Goal: Information Seeking & Learning: Learn about a topic

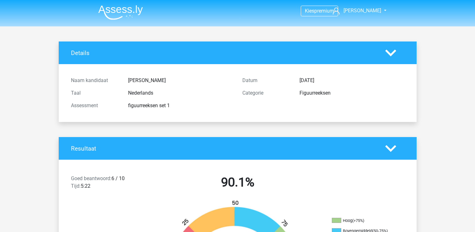
scroll to position [67, 0]
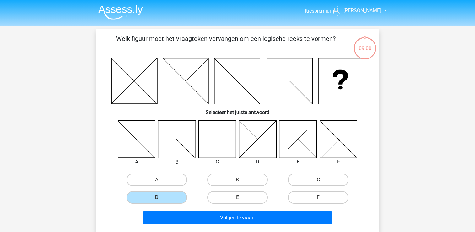
scroll to position [29, 0]
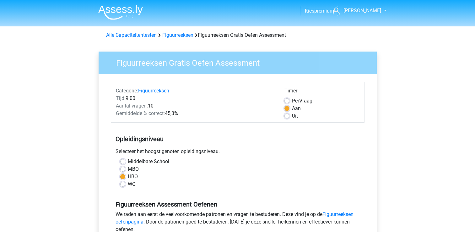
scroll to position [137, 0]
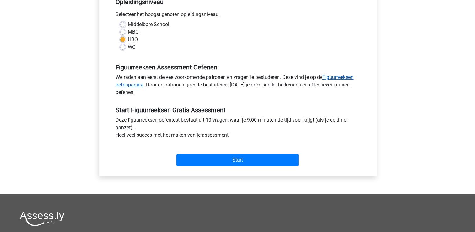
click at [345, 78] on link "Figuurreeksen oefenpagina" at bounding box center [235, 80] width 238 height 13
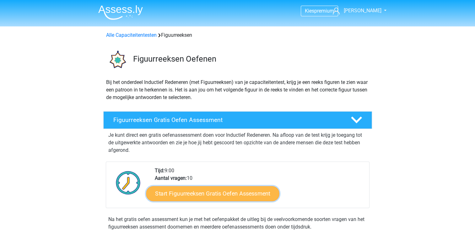
click at [199, 191] on link "Start Figuurreeksen Gratis Oefen Assessment" at bounding box center [212, 193] width 133 height 15
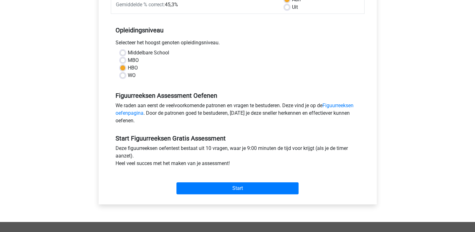
scroll to position [113, 0]
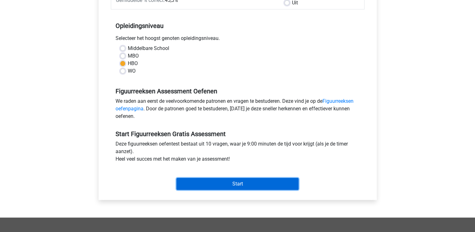
click at [217, 185] on input "Start" at bounding box center [237, 184] width 122 height 12
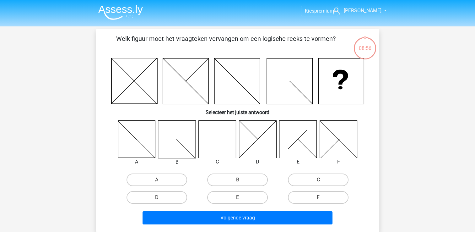
scroll to position [180, 0]
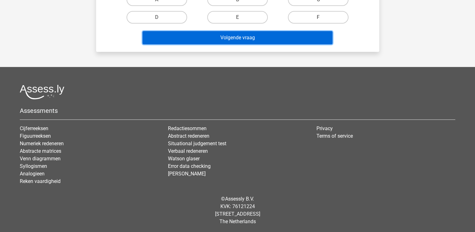
click at [300, 39] on button "Volgende vraag" at bounding box center [238, 37] width 190 height 13
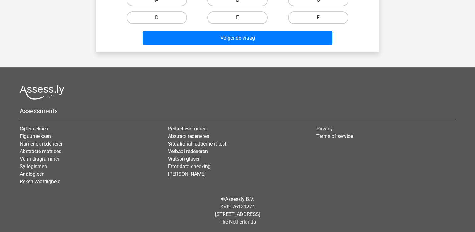
scroll to position [0, 0]
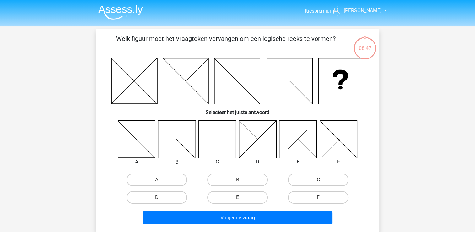
click at [218, 134] on icon at bounding box center [216, 138] width 37 height 37
click at [314, 180] on label "C" at bounding box center [318, 179] width 61 height 13
click at [318, 180] on input "C" at bounding box center [320, 182] width 4 height 4
radio input "true"
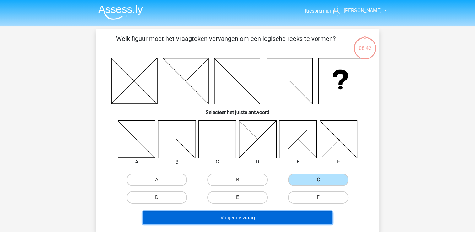
click at [261, 218] on button "Volgende vraag" at bounding box center [238, 217] width 190 height 13
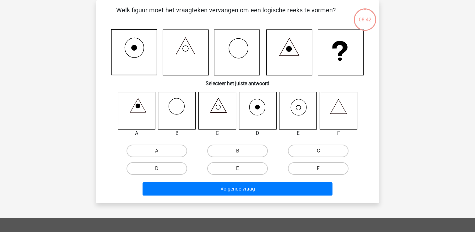
scroll to position [29, 0]
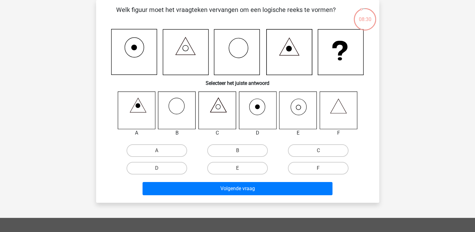
click at [238, 169] on input "E" at bounding box center [239, 170] width 4 height 4
radio input "true"
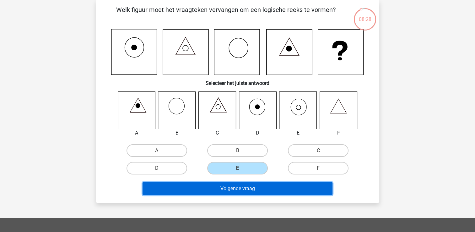
click at [230, 189] on button "Volgende vraag" at bounding box center [238, 188] width 190 height 13
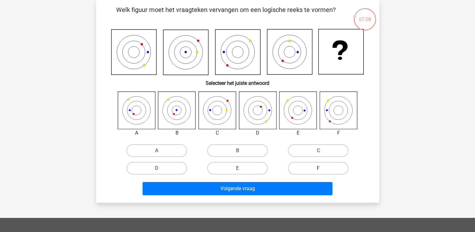
click at [304, 166] on label "F" at bounding box center [318, 168] width 61 height 13
click at [318, 168] on input "F" at bounding box center [320, 170] width 4 height 4
radio input "true"
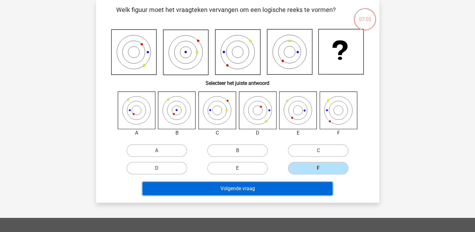
click at [260, 187] on button "Volgende vraag" at bounding box center [238, 188] width 190 height 13
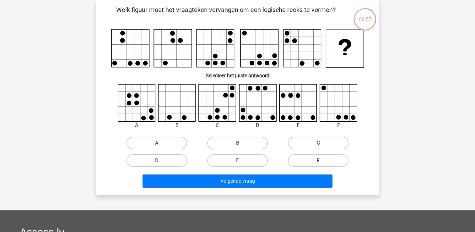
click at [165, 160] on label "D" at bounding box center [156, 160] width 61 height 13
click at [161, 160] on input "D" at bounding box center [159, 162] width 4 height 4
radio input "true"
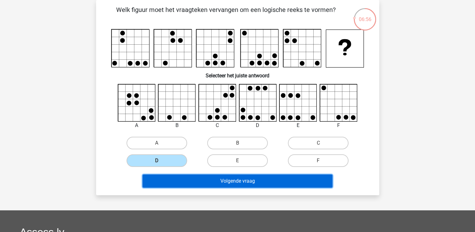
click at [217, 181] on button "Volgende vraag" at bounding box center [238, 180] width 190 height 13
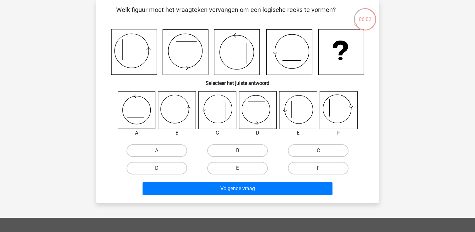
click at [240, 150] on input "B" at bounding box center [239, 152] width 4 height 4
radio input "true"
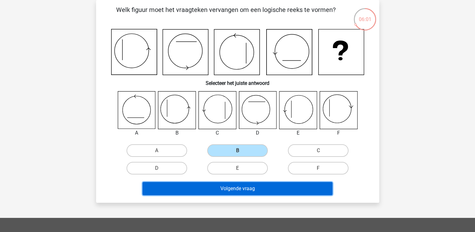
click at [232, 188] on button "Volgende vraag" at bounding box center [238, 188] width 190 height 13
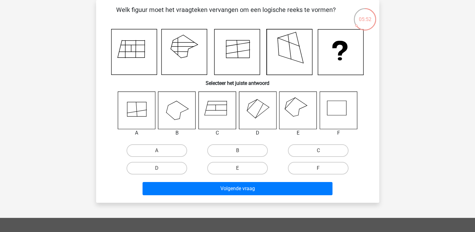
click at [296, 110] on icon at bounding box center [297, 109] width 37 height 37
click at [237, 168] on input "E" at bounding box center [239, 170] width 4 height 4
radio input "true"
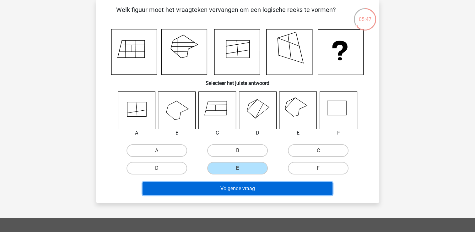
click at [234, 187] on button "Volgende vraag" at bounding box center [238, 188] width 190 height 13
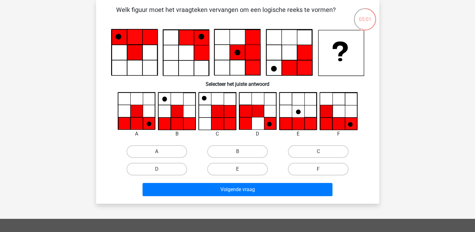
click at [148, 153] on label "A" at bounding box center [156, 151] width 61 height 13
click at [157, 153] on input "A" at bounding box center [159, 153] width 4 height 4
radio input "true"
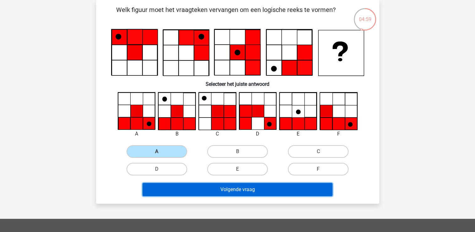
click at [210, 189] on button "Volgende vraag" at bounding box center [238, 189] width 190 height 13
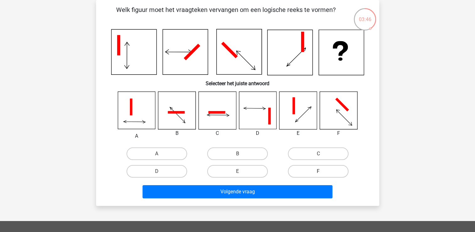
click at [301, 171] on label "F" at bounding box center [318, 171] width 61 height 13
click at [318, 171] on input "F" at bounding box center [320, 173] width 4 height 4
radio input "true"
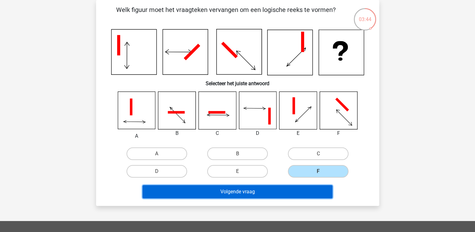
click at [261, 191] on button "Volgende vraag" at bounding box center [238, 191] width 190 height 13
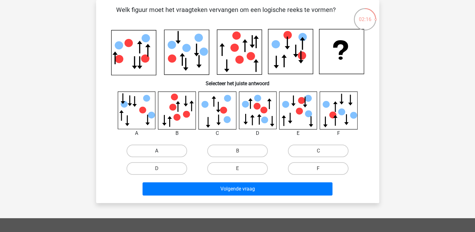
click at [163, 149] on label "A" at bounding box center [156, 150] width 61 height 13
click at [161, 151] on input "A" at bounding box center [159, 153] width 4 height 4
radio input "true"
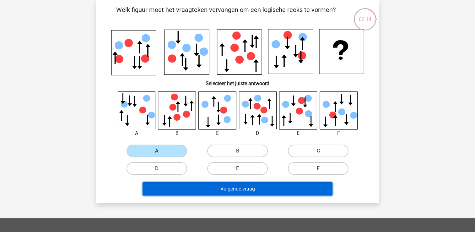
click at [236, 186] on button "Volgende vraag" at bounding box center [238, 188] width 190 height 13
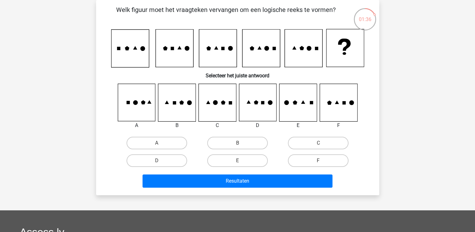
click at [159, 143] on input "A" at bounding box center [159, 145] width 4 height 4
radio input "true"
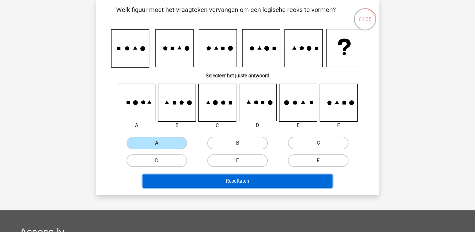
click at [215, 180] on button "Resultaten" at bounding box center [238, 180] width 190 height 13
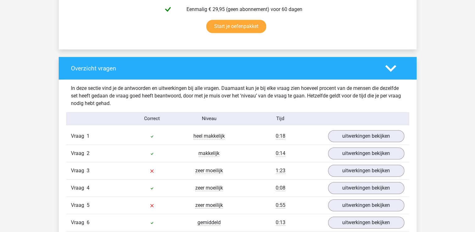
scroll to position [418, 0]
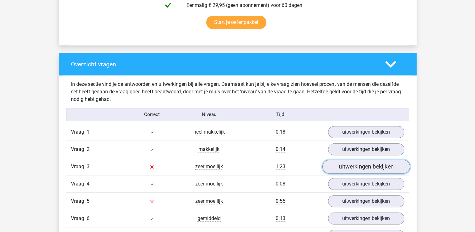
click at [383, 166] on link "uitwerkingen bekijken" at bounding box center [366, 166] width 88 height 14
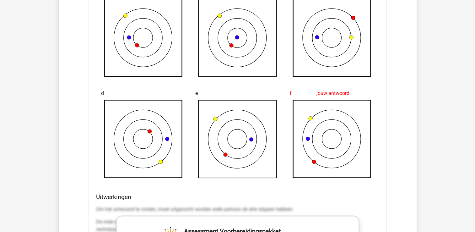
scroll to position [961, 0]
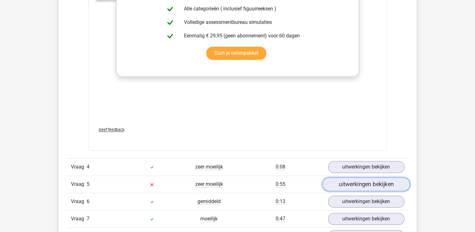
click at [349, 181] on link "uitwerkingen bekijken" at bounding box center [366, 184] width 88 height 14
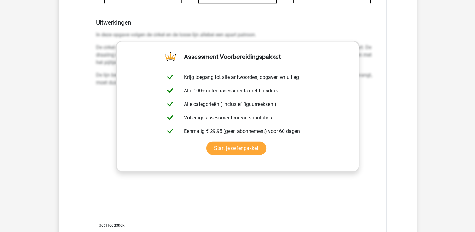
scroll to position [1628, 0]
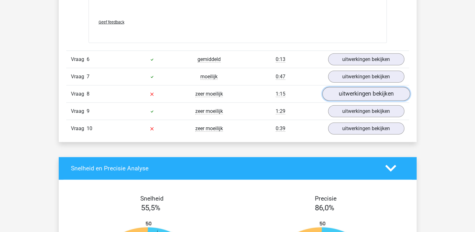
click at [386, 93] on link "uitwerkingen bekijken" at bounding box center [366, 94] width 88 height 14
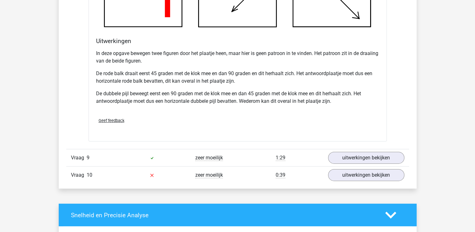
scroll to position [1980, 0]
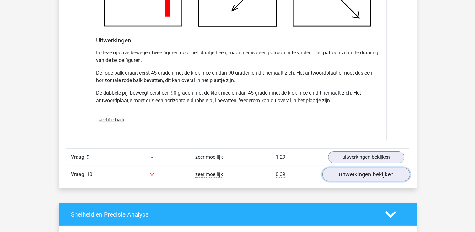
click at [358, 175] on link "uitwerkingen bekijken" at bounding box center [366, 175] width 88 height 14
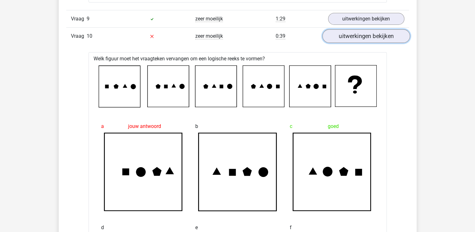
scroll to position [2105, 0]
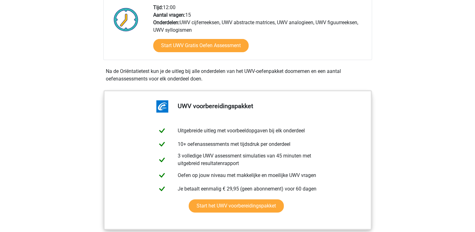
scroll to position [213, 0]
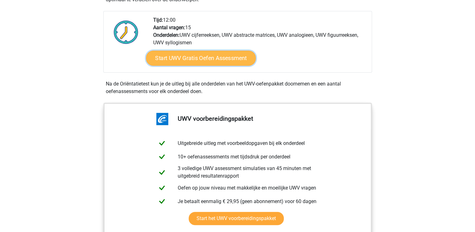
click at [198, 62] on link "Start UWV Gratis Oefen Assessment" at bounding box center [201, 58] width 110 height 15
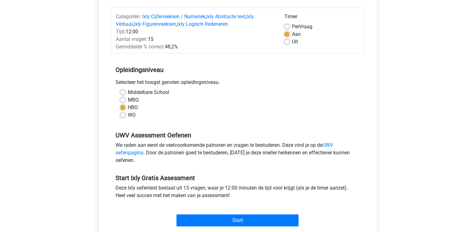
scroll to position [126, 0]
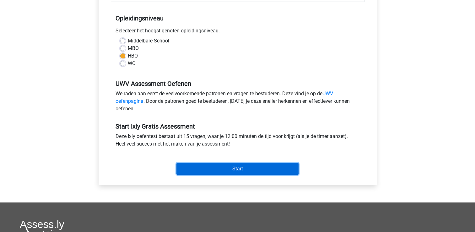
click at [208, 167] on input "Start" at bounding box center [237, 169] width 122 height 12
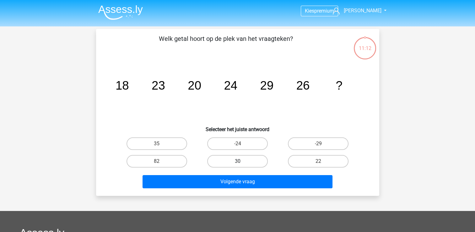
click at [219, 161] on label "30" at bounding box center [237, 161] width 61 height 13
click at [237, 161] on input "30" at bounding box center [239, 163] width 4 height 4
radio input "true"
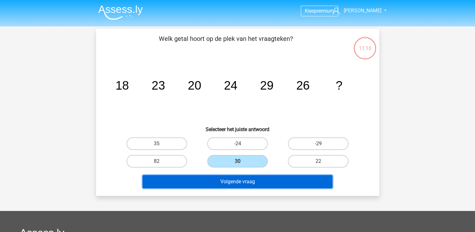
click at [207, 181] on button "Volgende vraag" at bounding box center [238, 181] width 190 height 13
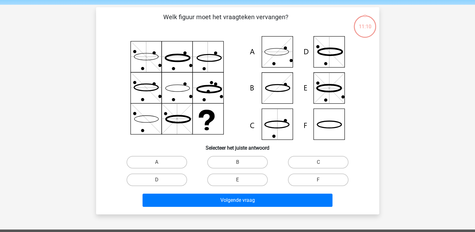
scroll to position [29, 0]
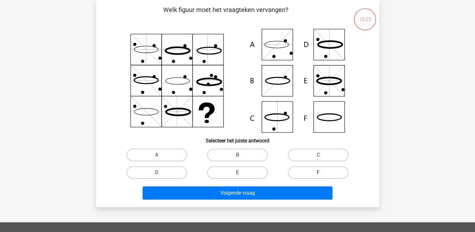
drag, startPoint x: 325, startPoint y: 116, endPoint x: 298, endPoint y: 172, distance: 62.9
drag, startPoint x: 298, startPoint y: 172, endPoint x: 291, endPoint y: 175, distance: 7.6
drag, startPoint x: 293, startPoint y: 178, endPoint x: 291, endPoint y: 171, distance: 6.9
drag, startPoint x: 291, startPoint y: 171, endPoint x: 345, endPoint y: 177, distance: 54.6
click at [345, 177] on label "F" at bounding box center [318, 172] width 61 height 13
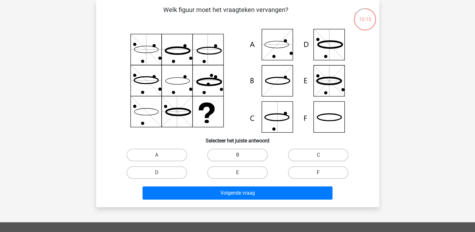
click at [322, 176] on input "F" at bounding box center [320, 174] width 4 height 4
radio input "true"
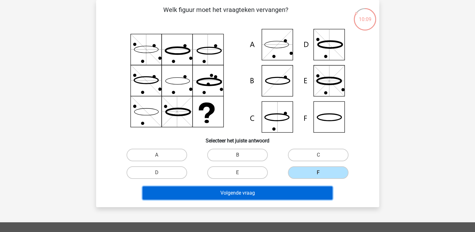
click at [309, 193] on button "Volgende vraag" at bounding box center [238, 192] width 190 height 13
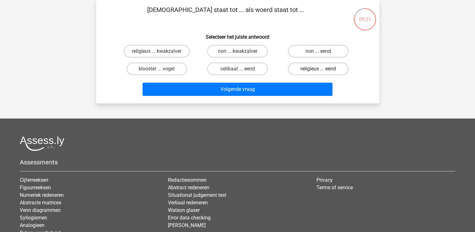
drag, startPoint x: 296, startPoint y: 71, endPoint x: 293, endPoint y: 67, distance: 5.1
click at [293, 67] on label "religieus ... eend" at bounding box center [318, 68] width 61 height 13
click at [318, 69] on input "religieus ... eend" at bounding box center [320, 71] width 4 height 4
radio input "true"
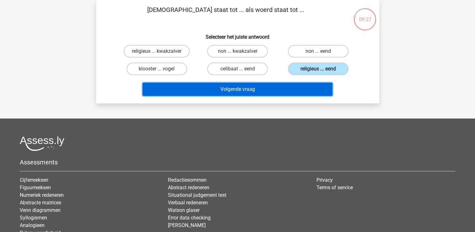
drag, startPoint x: 264, startPoint y: 86, endPoint x: 248, endPoint y: 88, distance: 16.2
click at [248, 88] on button "Volgende vraag" at bounding box center [238, 89] width 190 height 13
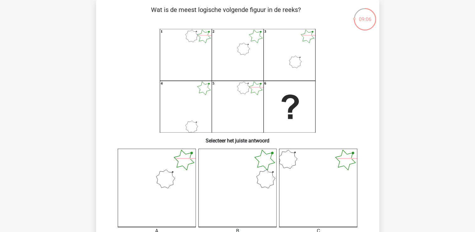
drag, startPoint x: 476, startPoint y: 226, endPoint x: 433, endPoint y: 94, distance: 139.0
drag, startPoint x: 433, startPoint y: 94, endPoint x: 456, endPoint y: 34, distance: 64.7
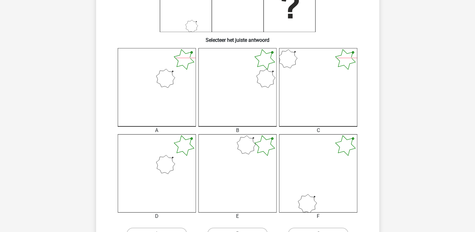
scroll to position [142, 0]
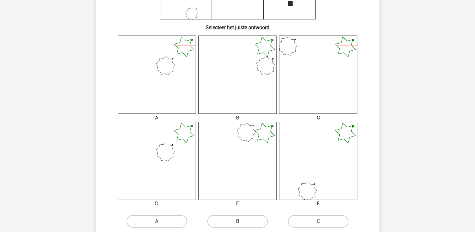
drag, startPoint x: 236, startPoint y: 223, endPoint x: 226, endPoint y: 222, distance: 10.7
click at [226, 222] on label "B" at bounding box center [237, 221] width 61 height 13
click at [237, 222] on input "B" at bounding box center [239, 223] width 4 height 4
radio input "true"
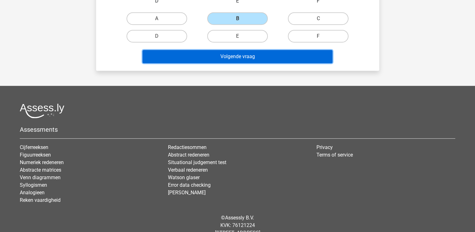
click at [310, 60] on button "Volgende vraag" at bounding box center [238, 56] width 190 height 13
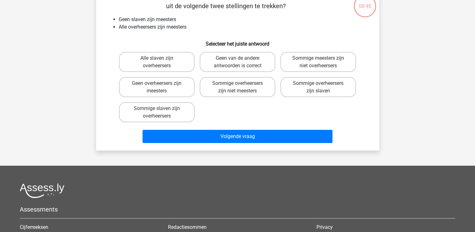
scroll to position [29, 0]
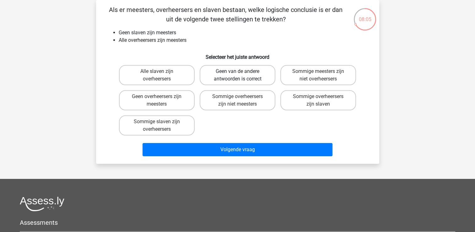
click at [249, 72] on label "Geen van de andere antwoorden is correct" at bounding box center [238, 75] width 76 height 20
click at [241, 72] on input "Geen van de andere antwoorden is correct" at bounding box center [239, 73] width 4 height 4
radio input "true"
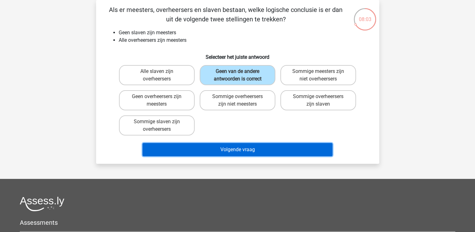
click at [229, 147] on button "Volgende vraag" at bounding box center [238, 149] width 190 height 13
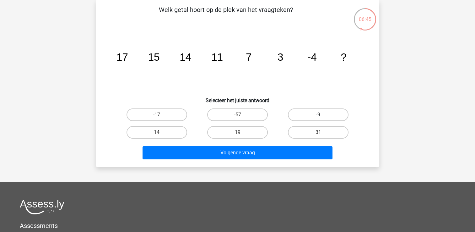
click at [324, 112] on label "-9" at bounding box center [318, 114] width 61 height 13
click at [322, 115] on input "-9" at bounding box center [320, 117] width 4 height 4
radio input "true"
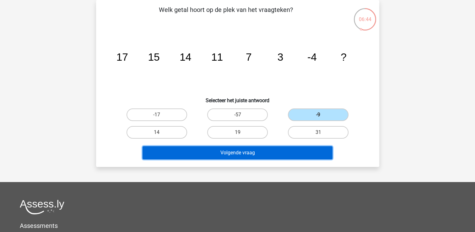
click at [259, 153] on button "Volgende vraag" at bounding box center [238, 152] width 190 height 13
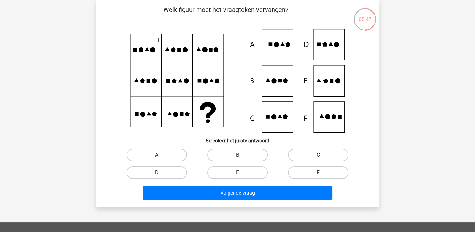
click at [168, 170] on label "D" at bounding box center [156, 172] width 61 height 13
click at [161, 172] on input "D" at bounding box center [159, 174] width 4 height 4
radio input "true"
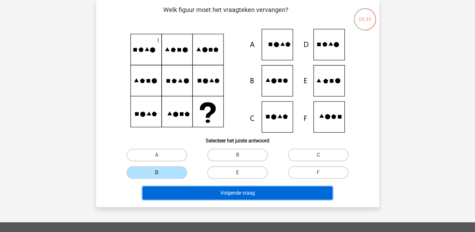
click at [237, 190] on button "Volgende vraag" at bounding box center [238, 192] width 190 height 13
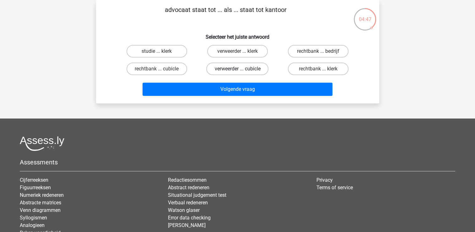
click at [254, 70] on label "verweerder ... cubicle" at bounding box center [237, 68] width 62 height 13
click at [241, 70] on input "verweerder ... cubicle" at bounding box center [239, 71] width 4 height 4
radio input "true"
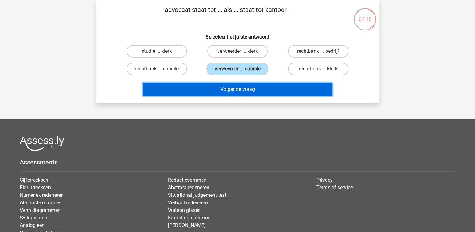
click at [249, 87] on button "Volgende vraag" at bounding box center [238, 89] width 190 height 13
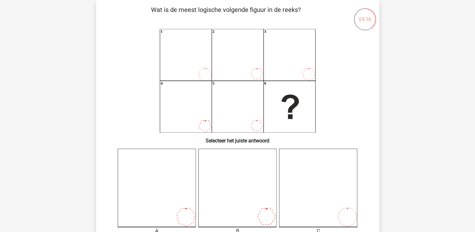
drag, startPoint x: 478, startPoint y: 229, endPoint x: 427, endPoint y: 90, distance: 148.3
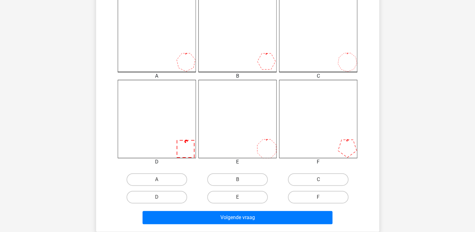
scroll to position [196, 0]
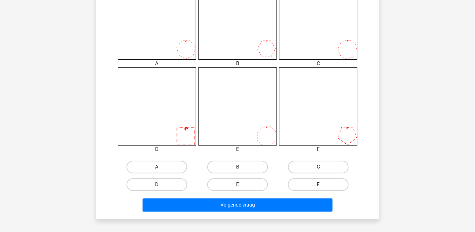
click at [322, 182] on label "F" at bounding box center [318, 184] width 61 height 13
click at [322, 184] on input "F" at bounding box center [320, 186] width 4 height 4
radio input "true"
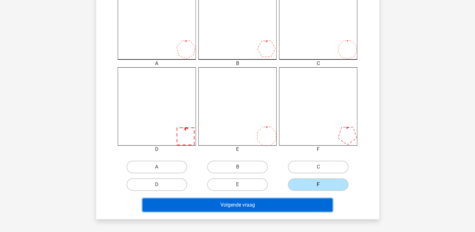
click at [292, 201] on button "Volgende vraag" at bounding box center [238, 204] width 190 height 13
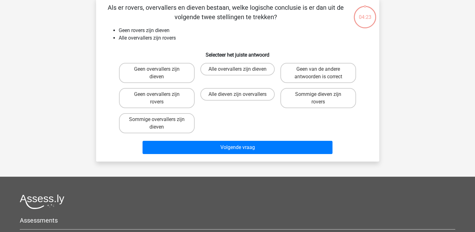
scroll to position [29, 0]
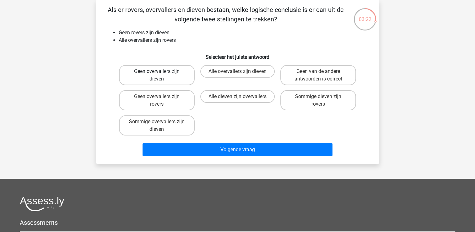
click at [166, 72] on label "Geen overvallers zijn dieven" at bounding box center [157, 75] width 76 height 20
click at [161, 72] on input "Geen overvallers zijn dieven" at bounding box center [159, 73] width 4 height 4
radio input "true"
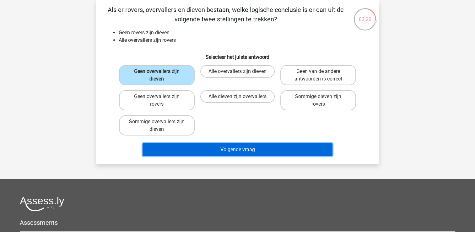
click at [221, 148] on button "Volgende vraag" at bounding box center [238, 149] width 190 height 13
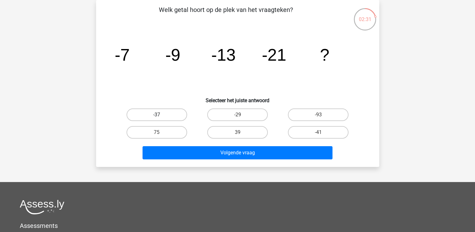
click at [176, 113] on label "-37" at bounding box center [156, 114] width 61 height 13
click at [161, 115] on input "-37" at bounding box center [159, 117] width 4 height 4
radio input "true"
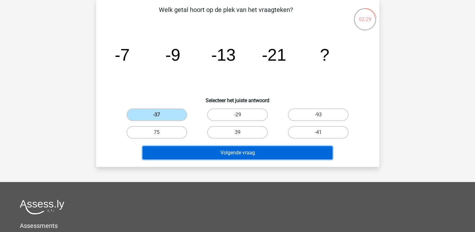
click at [239, 154] on button "Volgende vraag" at bounding box center [238, 152] width 190 height 13
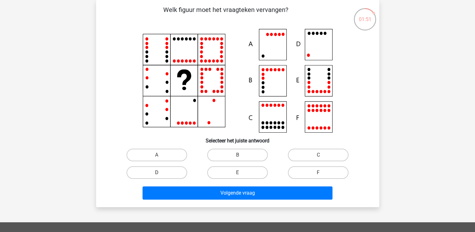
click at [165, 175] on label "D" at bounding box center [156, 172] width 61 height 13
click at [161, 175] on input "D" at bounding box center [159, 174] width 4 height 4
radio input "true"
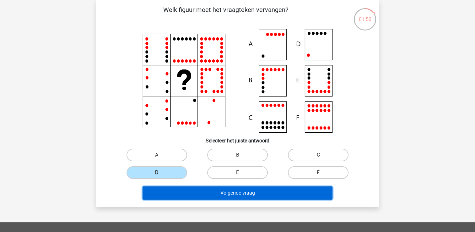
click at [226, 190] on button "Volgende vraag" at bounding box center [238, 192] width 190 height 13
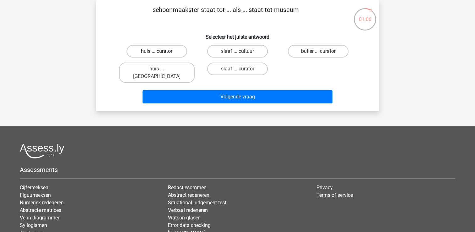
click at [163, 51] on label "huis ... curator" at bounding box center [156, 51] width 61 height 13
click at [161, 51] on input "huis ... curator" at bounding box center [159, 53] width 4 height 4
radio input "true"
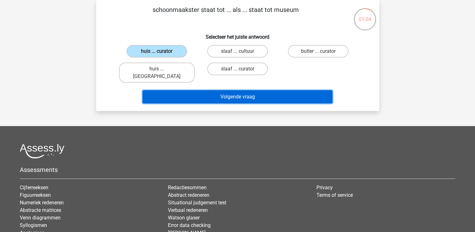
click at [217, 90] on button "Volgende vraag" at bounding box center [238, 96] width 190 height 13
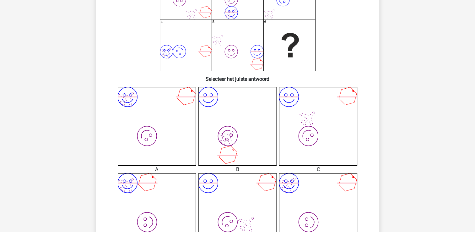
scroll to position [92, 0]
click at [288, 181] on icon at bounding box center [288, 181] width 19 height 0
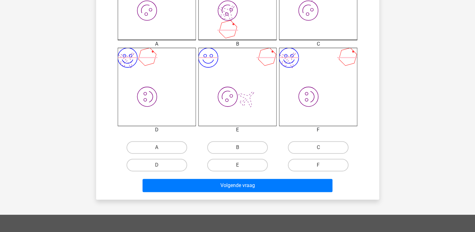
scroll to position [217, 0]
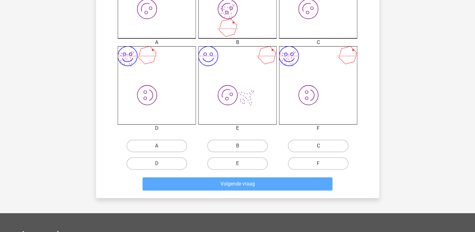
click at [296, 149] on label "C" at bounding box center [318, 145] width 61 height 13
click at [318, 149] on input "C" at bounding box center [320, 148] width 4 height 4
radio input "true"
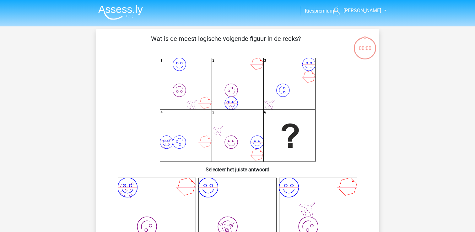
scroll to position [217, 0]
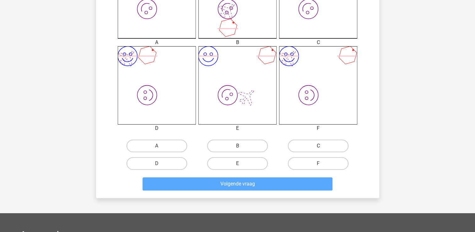
click at [296, 144] on label "C" at bounding box center [318, 145] width 61 height 13
click at [318, 146] on input "C" at bounding box center [320, 148] width 4 height 4
radio input "true"
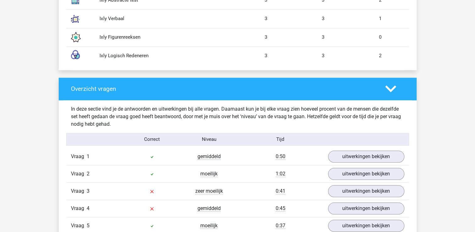
scroll to position [590, 0]
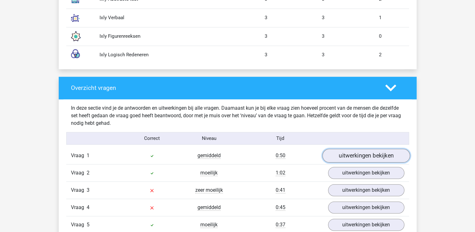
click at [356, 154] on link "uitwerkingen bekijken" at bounding box center [366, 156] width 88 height 14
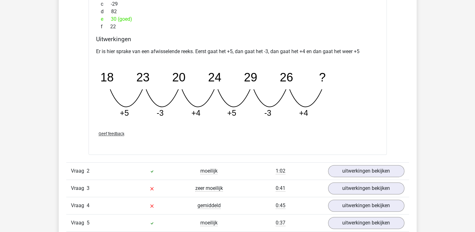
scroll to position [879, 0]
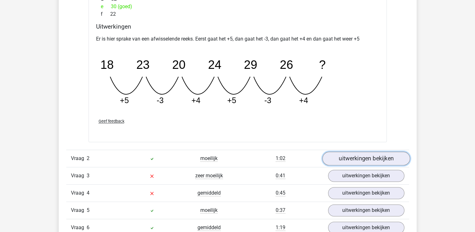
click at [347, 157] on link "uitwerkingen bekijken" at bounding box center [366, 158] width 88 height 14
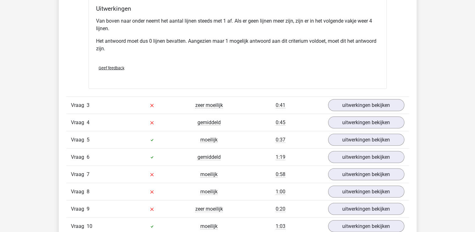
scroll to position [1230, 0]
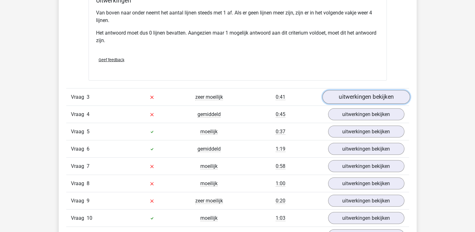
click at [370, 94] on link "uitwerkingen bekijken" at bounding box center [366, 97] width 88 height 14
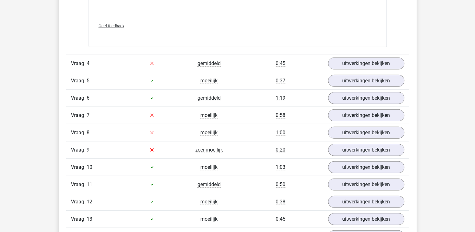
scroll to position [1595, 0]
click at [376, 62] on link "uitwerkingen bekijken" at bounding box center [366, 63] width 88 height 14
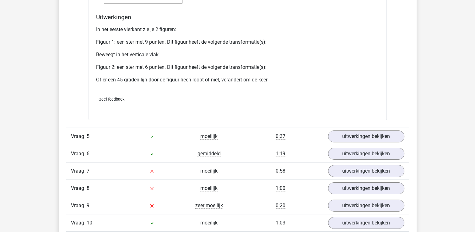
scroll to position [1996, 0]
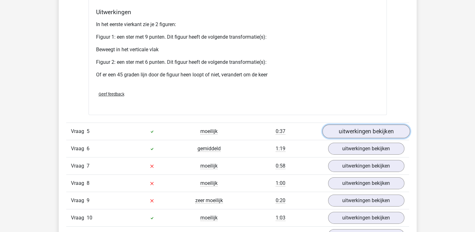
click at [353, 131] on link "uitwerkingen bekijken" at bounding box center [366, 131] width 88 height 14
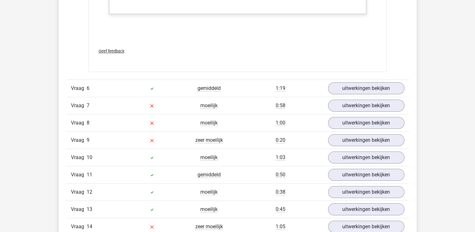
scroll to position [2398, 0]
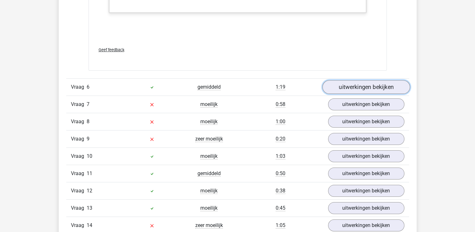
click at [354, 87] on link "uitwerkingen bekijken" at bounding box center [366, 87] width 88 height 14
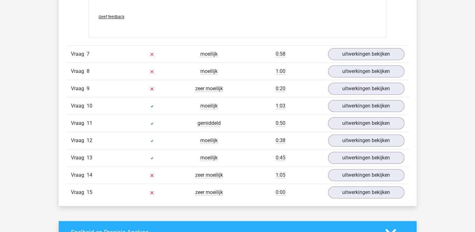
scroll to position [2737, 0]
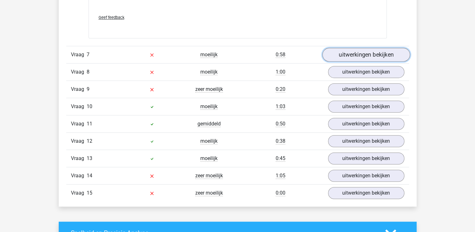
click at [383, 52] on link "uitwerkingen bekijken" at bounding box center [366, 55] width 88 height 14
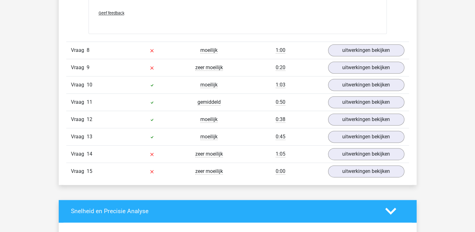
scroll to position [3176, 0]
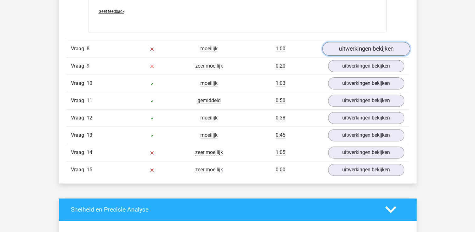
click at [369, 46] on link "uitwerkingen bekijken" at bounding box center [366, 49] width 88 height 14
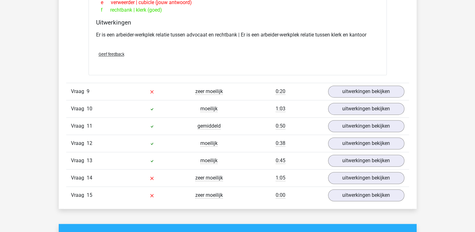
scroll to position [3315, 0]
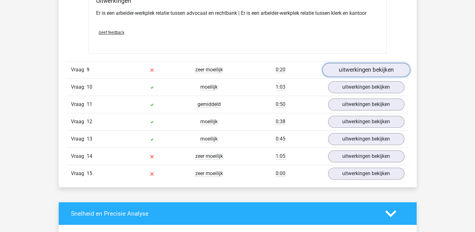
click at [370, 65] on link "uitwerkingen bekijken" at bounding box center [366, 70] width 88 height 14
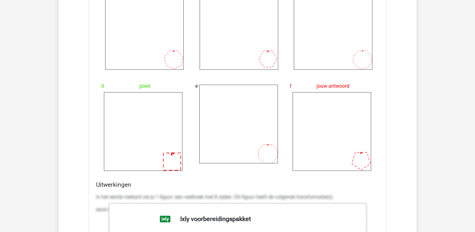
scroll to position [3746, 0]
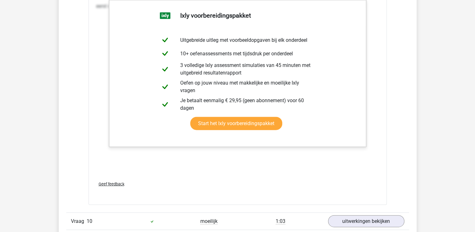
drag, startPoint x: 478, startPoint y: 227, endPoint x: 331, endPoint y: 191, distance: 150.8
drag, startPoint x: 331, startPoint y: 191, endPoint x: 311, endPoint y: 185, distance: 20.8
click at [311, 185] on div "Geef feedback" at bounding box center [238, 184] width 288 height 16
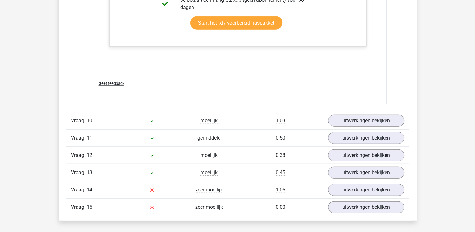
scroll to position [3859, 0]
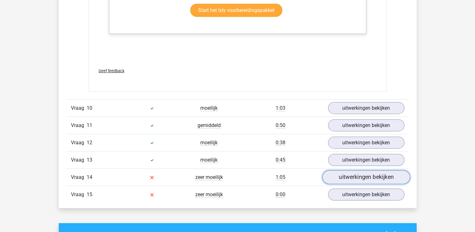
click at [349, 174] on link "uitwerkingen bekijken" at bounding box center [366, 177] width 88 height 14
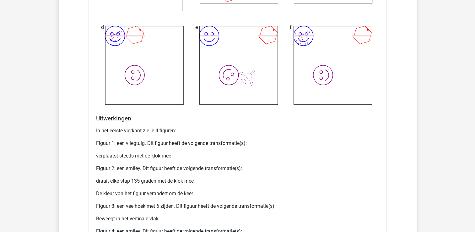
scroll to position [4211, 0]
